Goal: Navigation & Orientation: Find specific page/section

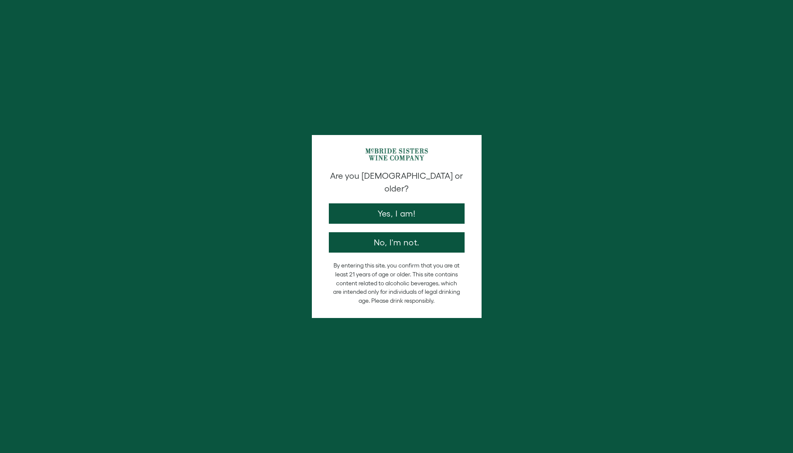
click at [428, 203] on button "Yes, I am!" at bounding box center [397, 213] width 136 height 20
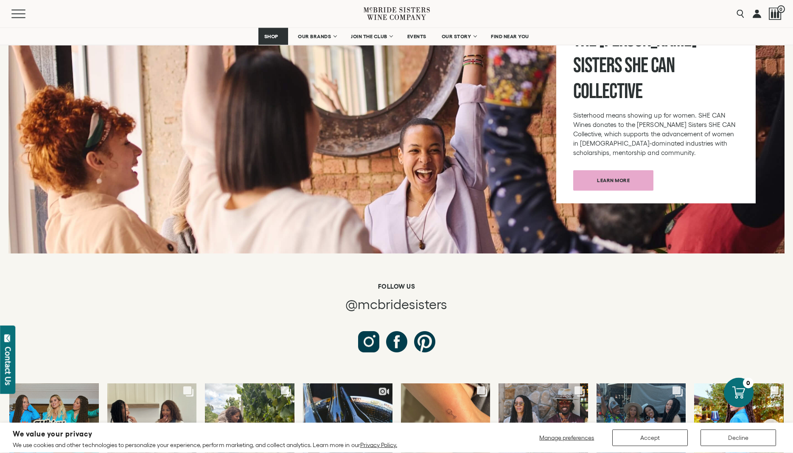
scroll to position [3102, 0]
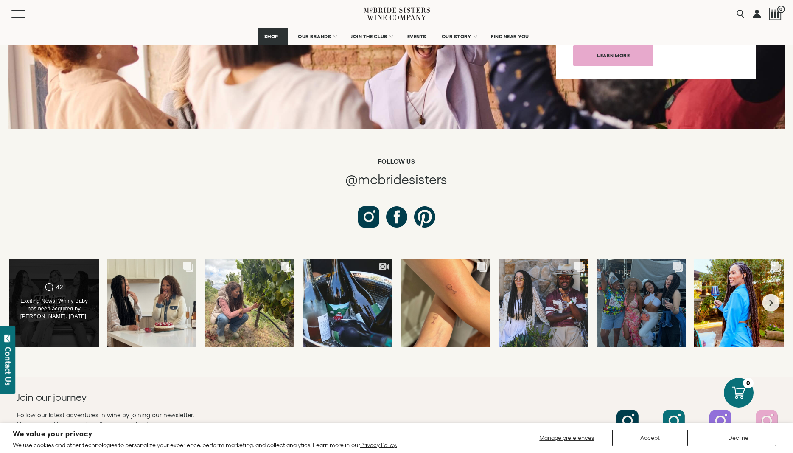
click at [81, 283] on div "Comments Count 42 Exciting News! Whiny Baby has been acquired by [PERSON_NAME].…" at bounding box center [54, 303] width 72 height 40
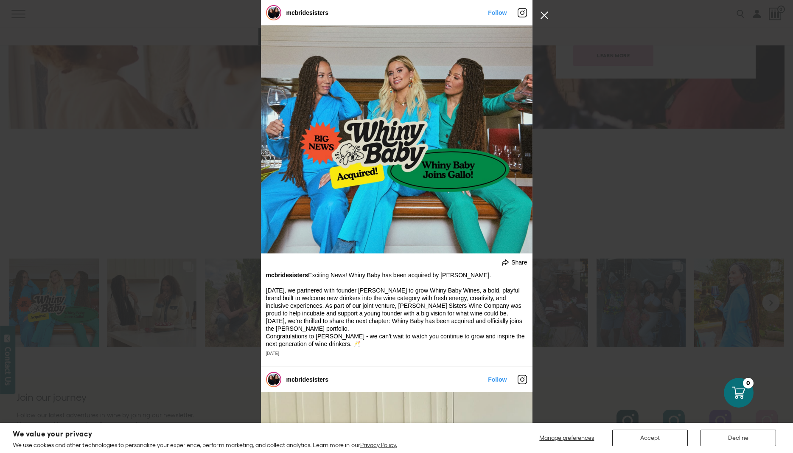
click at [543, 17] on button "Close Instagram Feed Popup" at bounding box center [545, 15] width 14 height 14
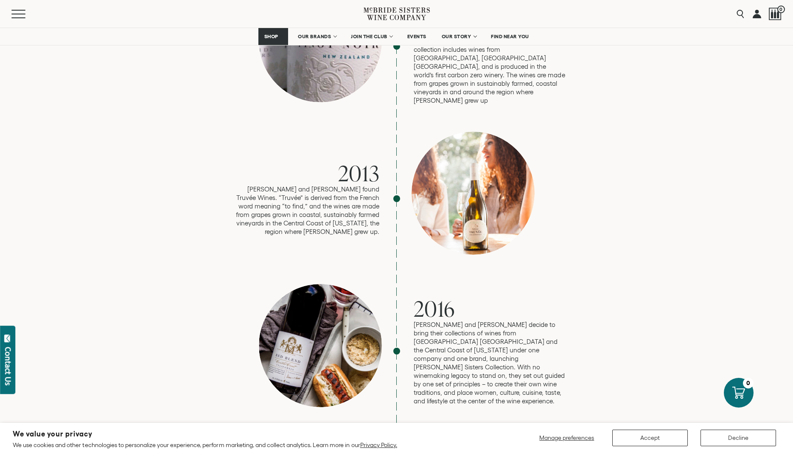
scroll to position [475, 0]
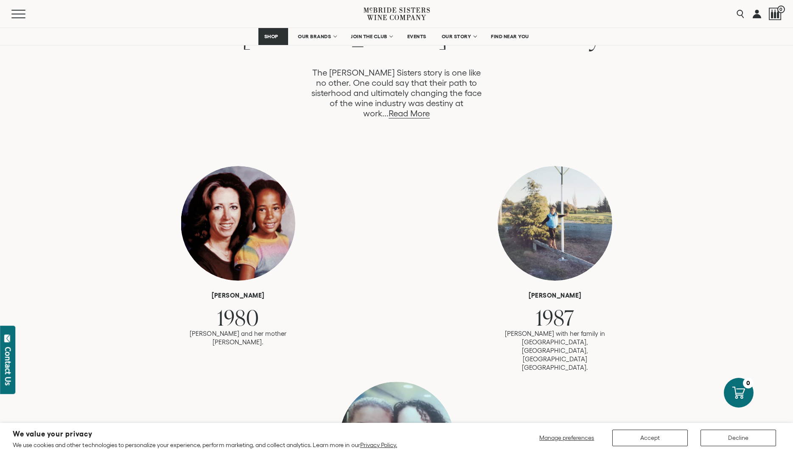
click at [395, 14] on icon at bounding box center [397, 14] width 66 height 24
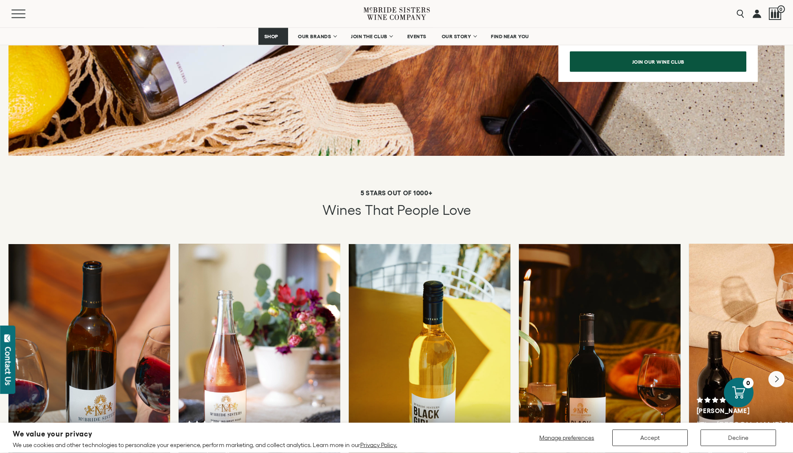
scroll to position [1501, 0]
